Goal: Transaction & Acquisition: Obtain resource

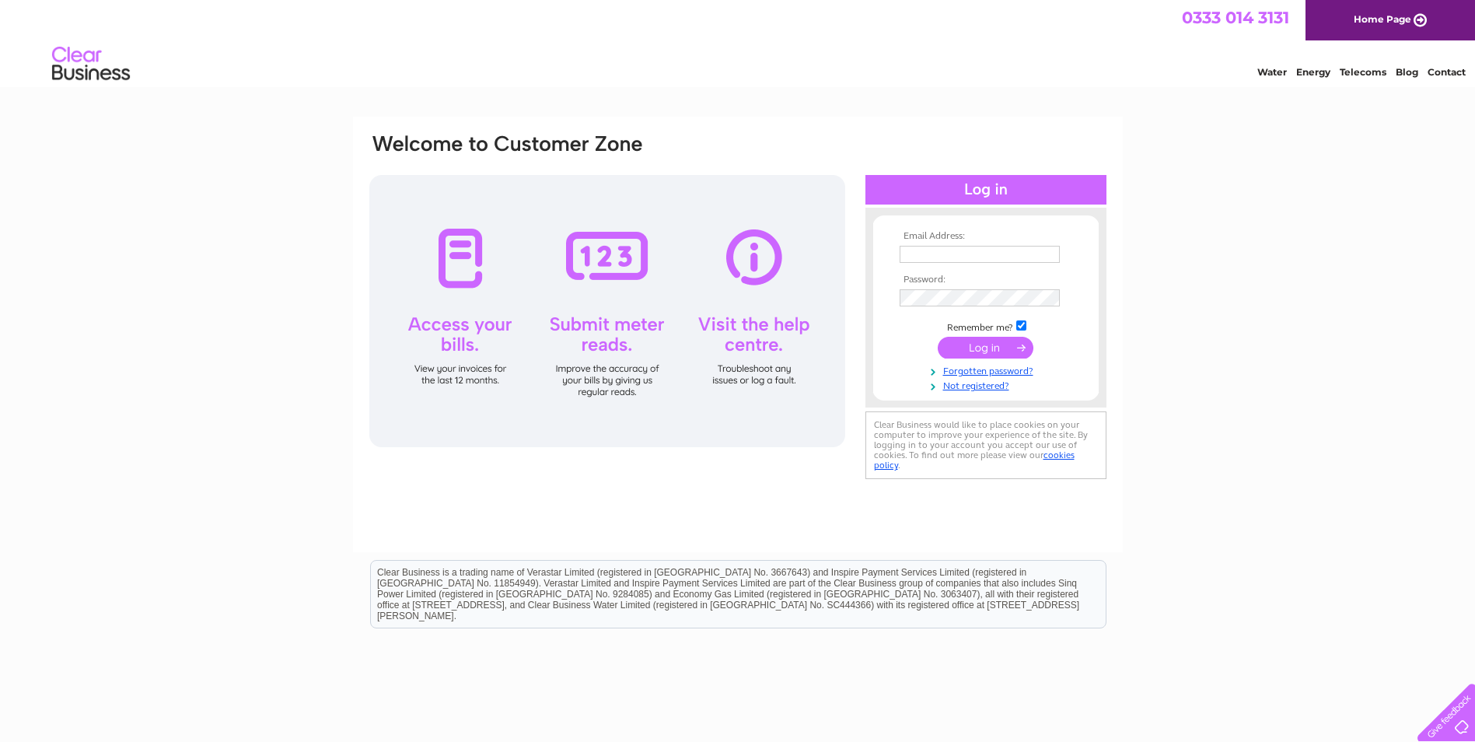
type input "invoices@storagevault.com"
click at [987, 356] on input "submit" at bounding box center [986, 348] width 96 height 22
click at [994, 351] on input "submit" at bounding box center [986, 348] width 96 height 22
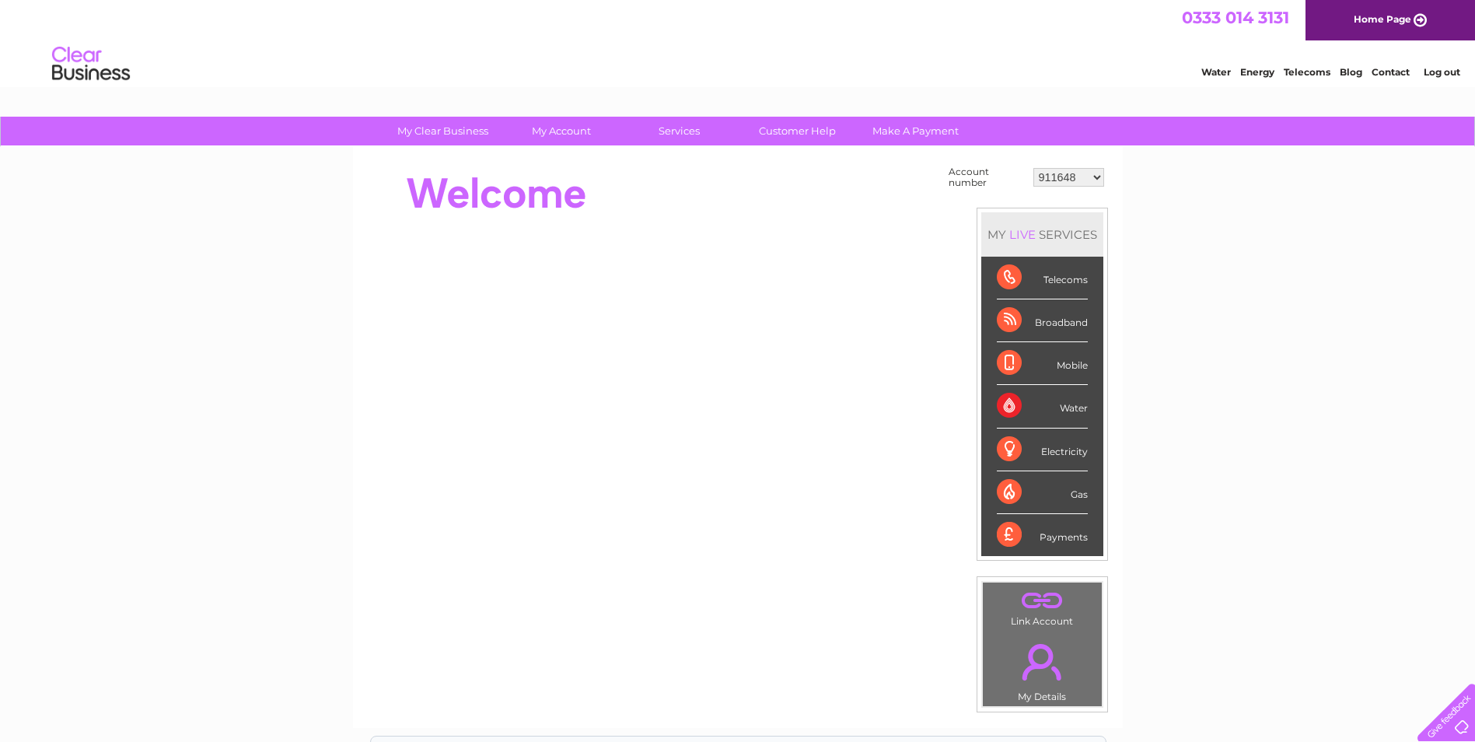
click at [1100, 176] on select "911648 975946 979041 980046 990352 990353 990356 990361 997232 1080773 1081707 …" at bounding box center [1068, 177] width 71 height 19
select select "1094031"
click at [1033, 168] on select "911648 975946 979041 980046 990352 990353 990356 990361 997232 1080773 1081707 …" at bounding box center [1068, 177] width 71 height 19
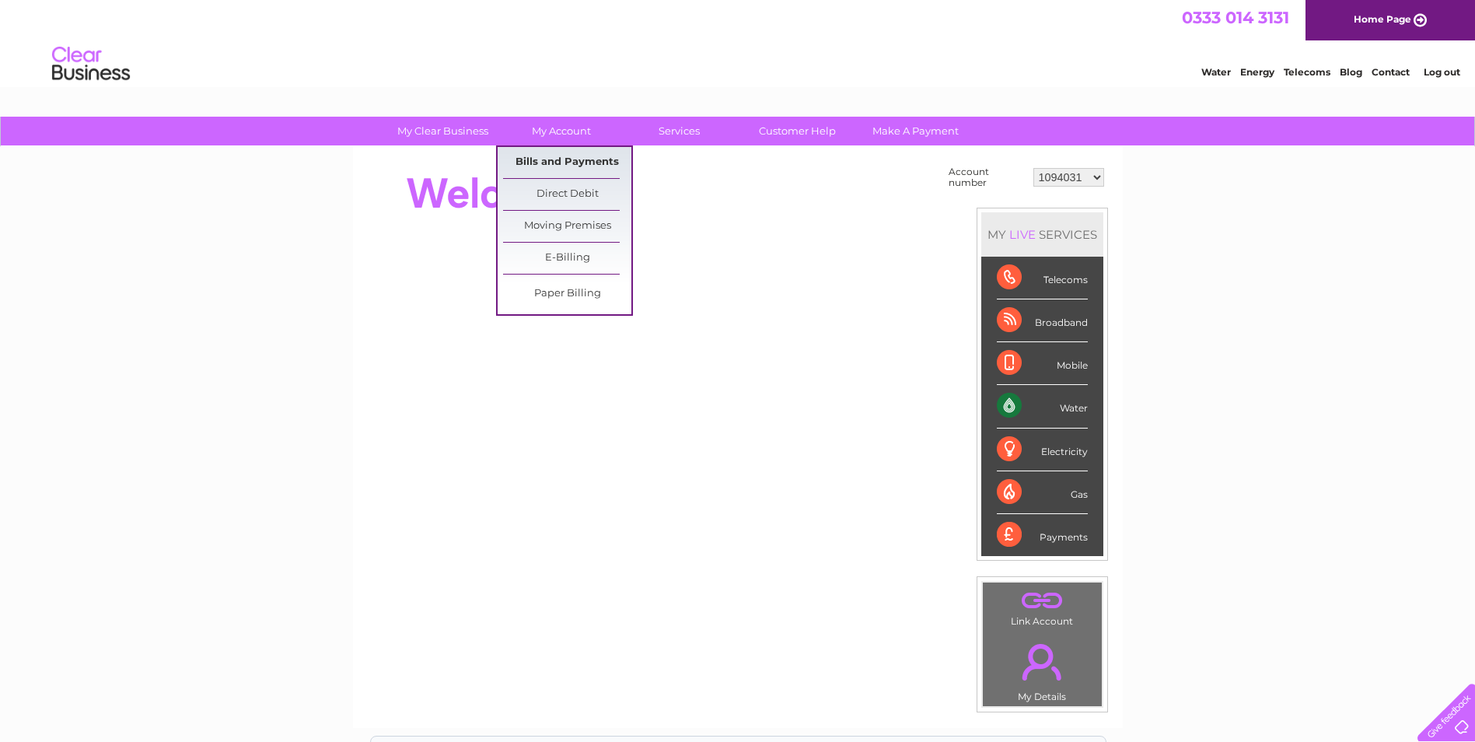
click at [584, 159] on link "Bills and Payments" at bounding box center [567, 162] width 128 height 31
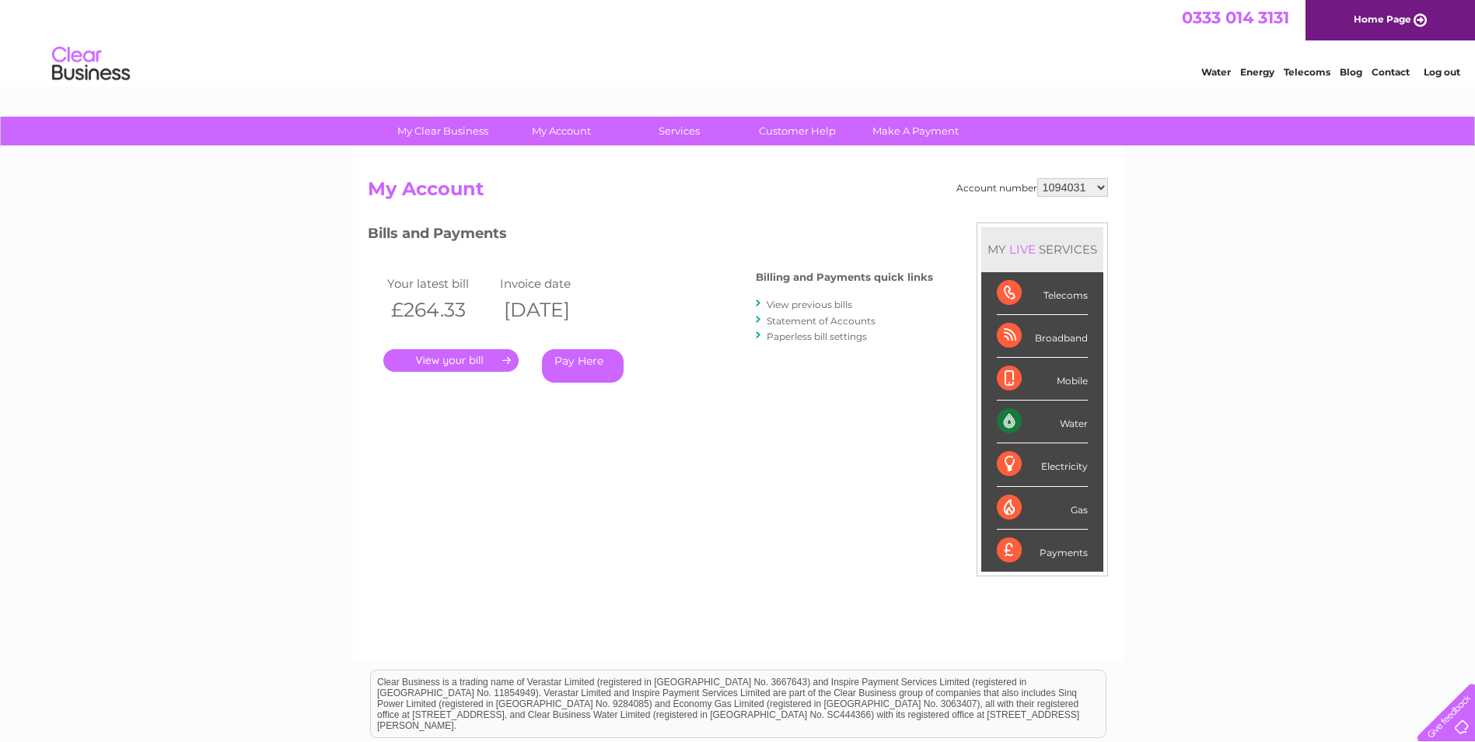
click at [478, 365] on link "." at bounding box center [450, 360] width 135 height 23
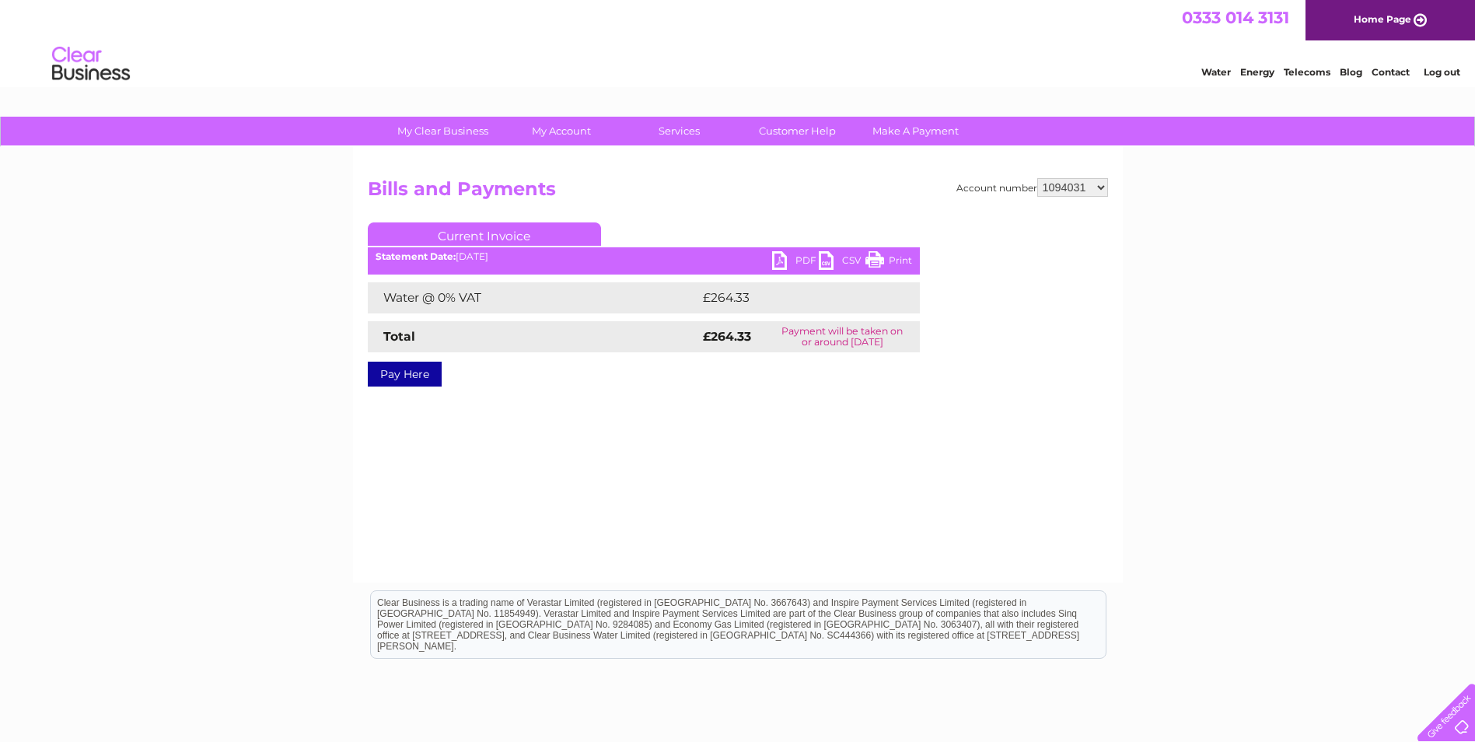
click at [795, 257] on link "PDF" at bounding box center [795, 262] width 47 height 23
